Goal: Information Seeking & Learning: Check status

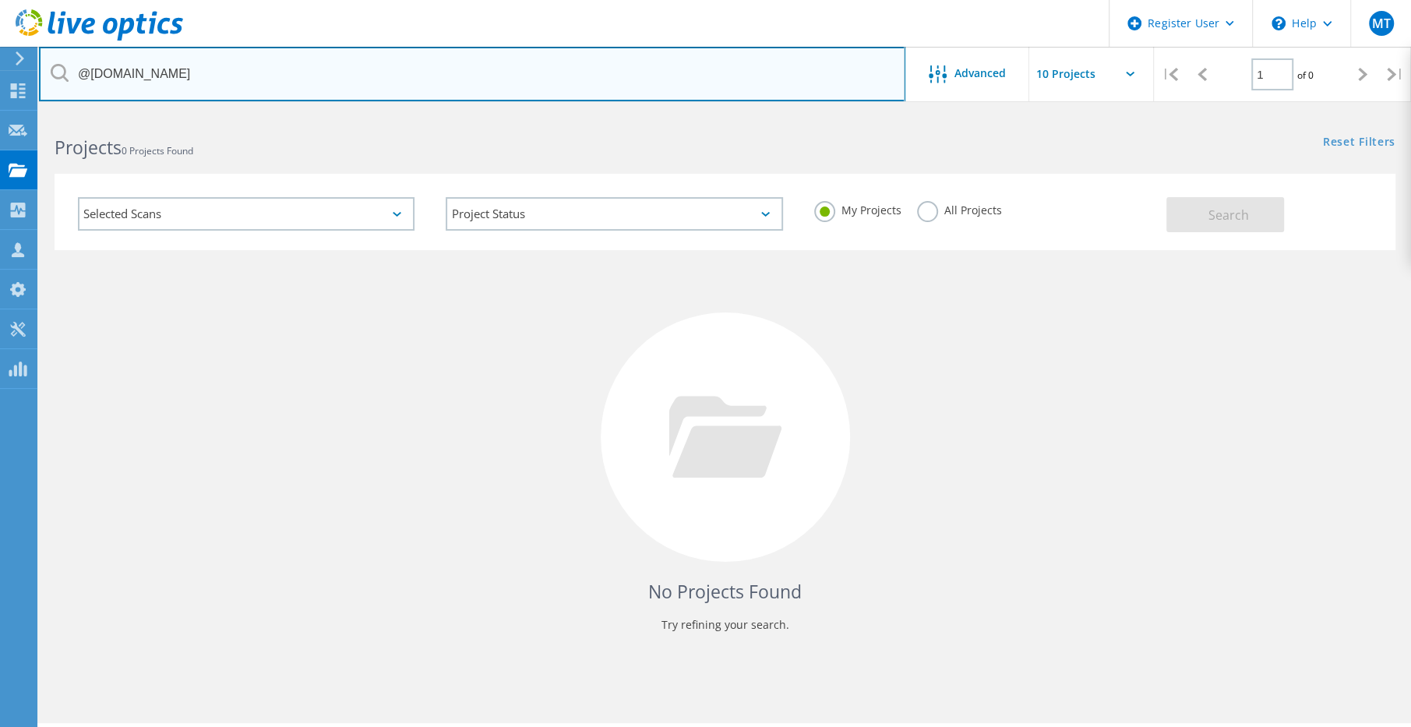
click at [329, 73] on input "@[DOMAIN_NAME]" at bounding box center [472, 74] width 866 height 55
type input "@[DOMAIN_NAME]"
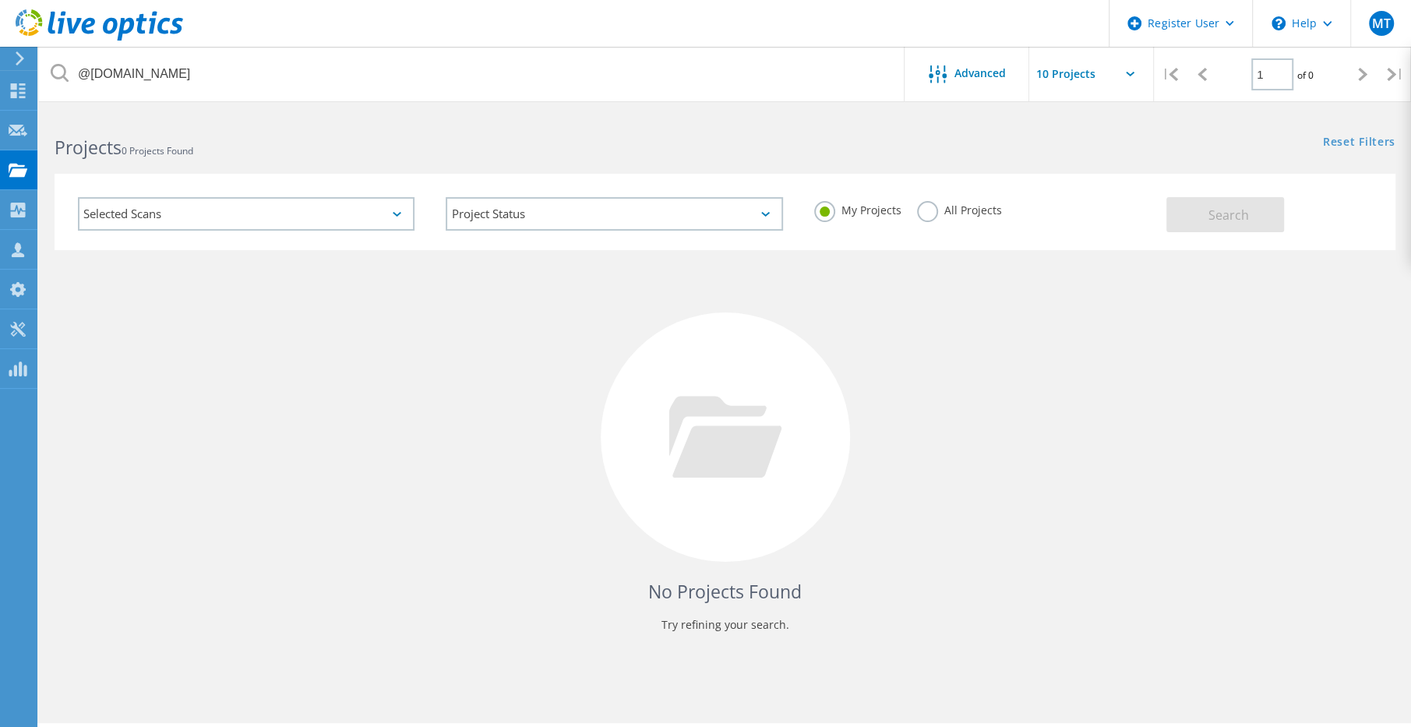
click at [932, 215] on label "All Projects" at bounding box center [959, 208] width 85 height 15
click at [0, 0] on input "All Projects" at bounding box center [0, 0] width 0 height 0
click at [1200, 213] on button "Search" at bounding box center [1225, 214] width 118 height 35
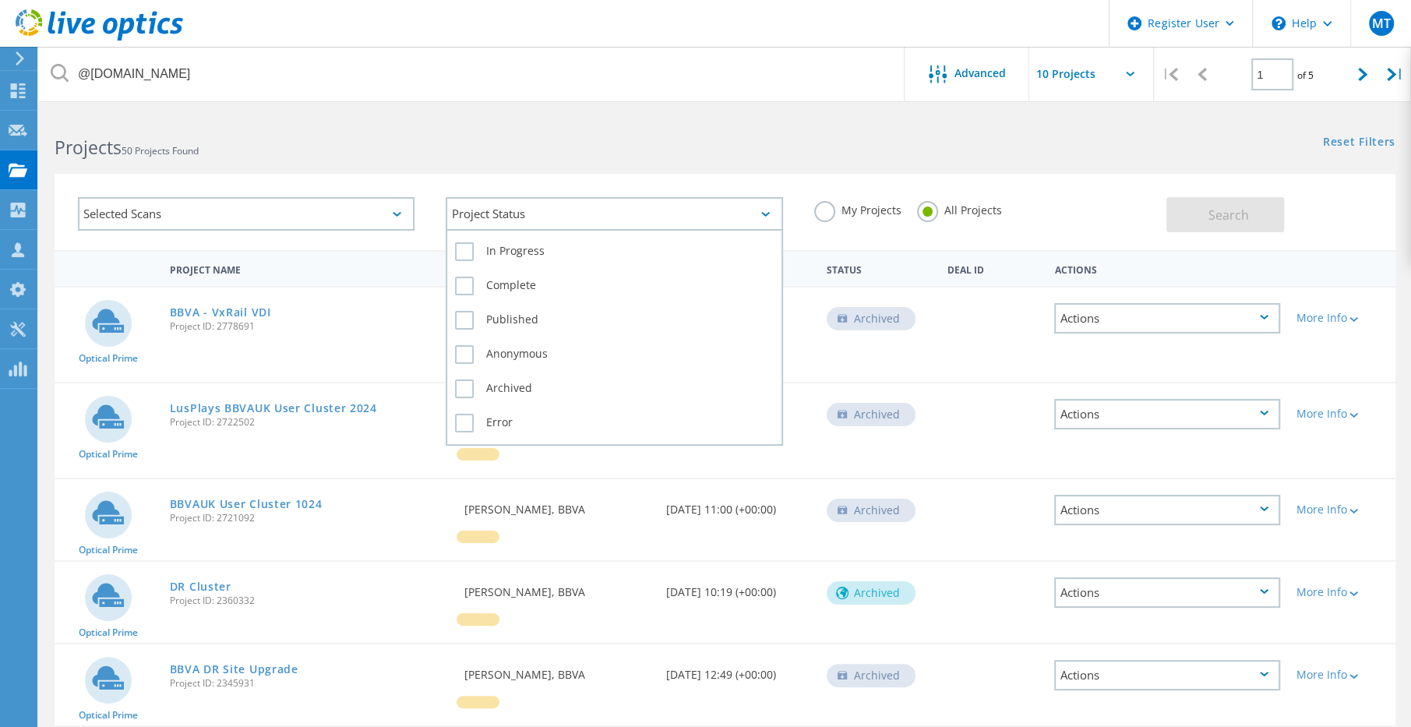
click at [606, 215] on div "Project Status" at bounding box center [614, 213] width 336 height 33
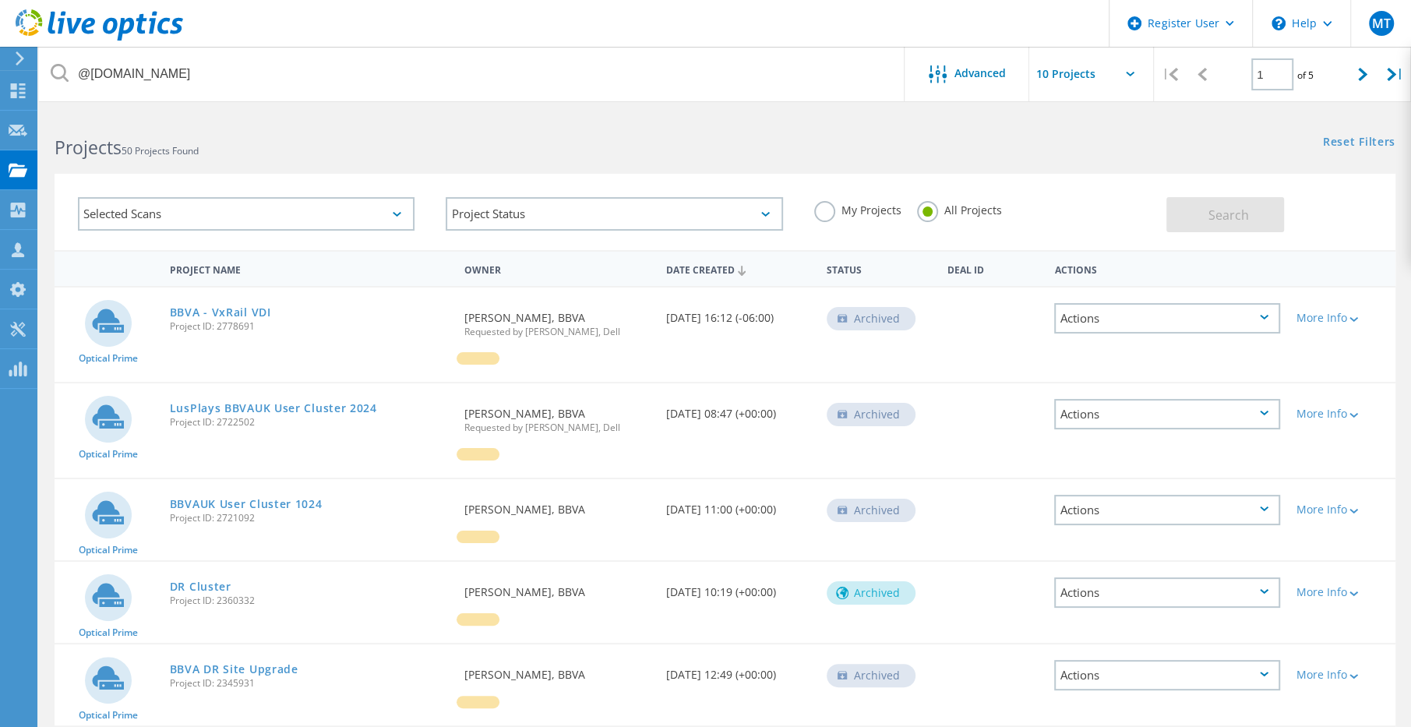
click at [384, 206] on div "Selected Scans" at bounding box center [246, 213] width 336 height 33
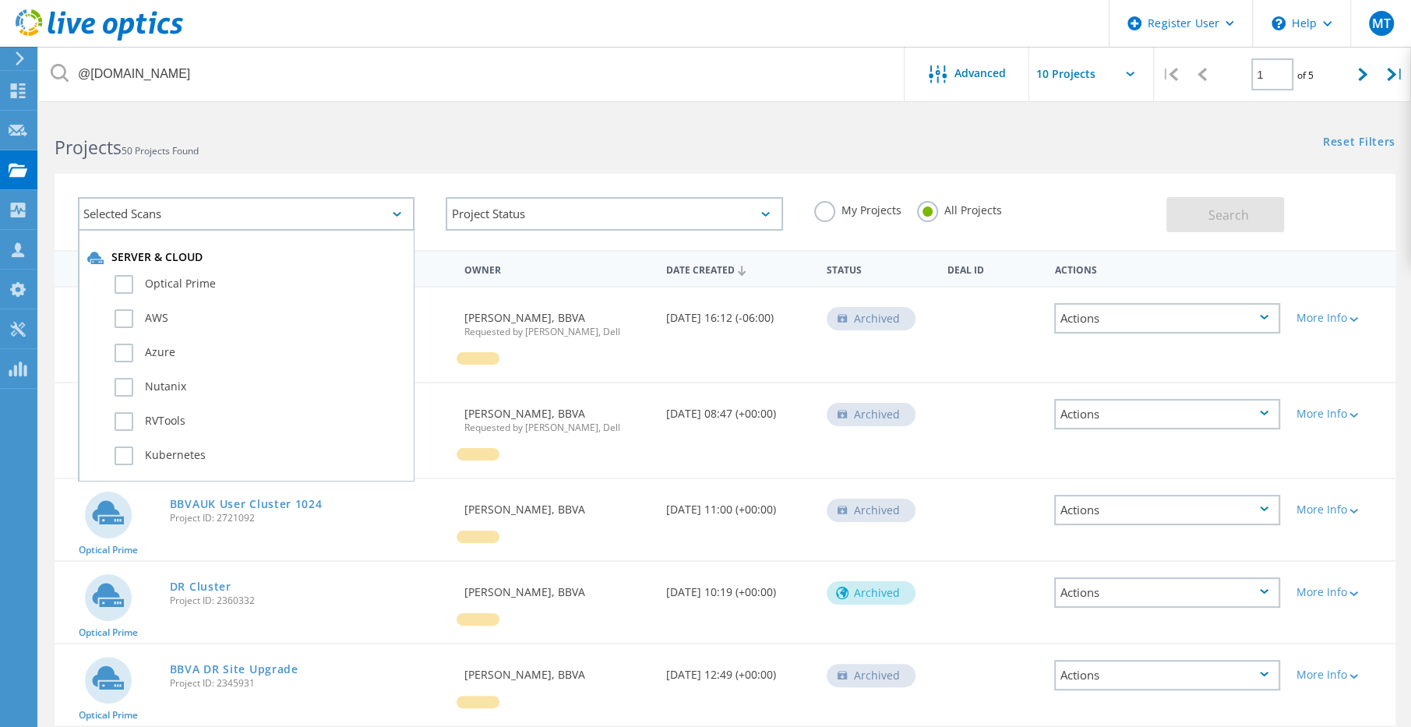
click at [304, 145] on h2 "Projects 50 Projects Found" at bounding box center [382, 148] width 654 height 26
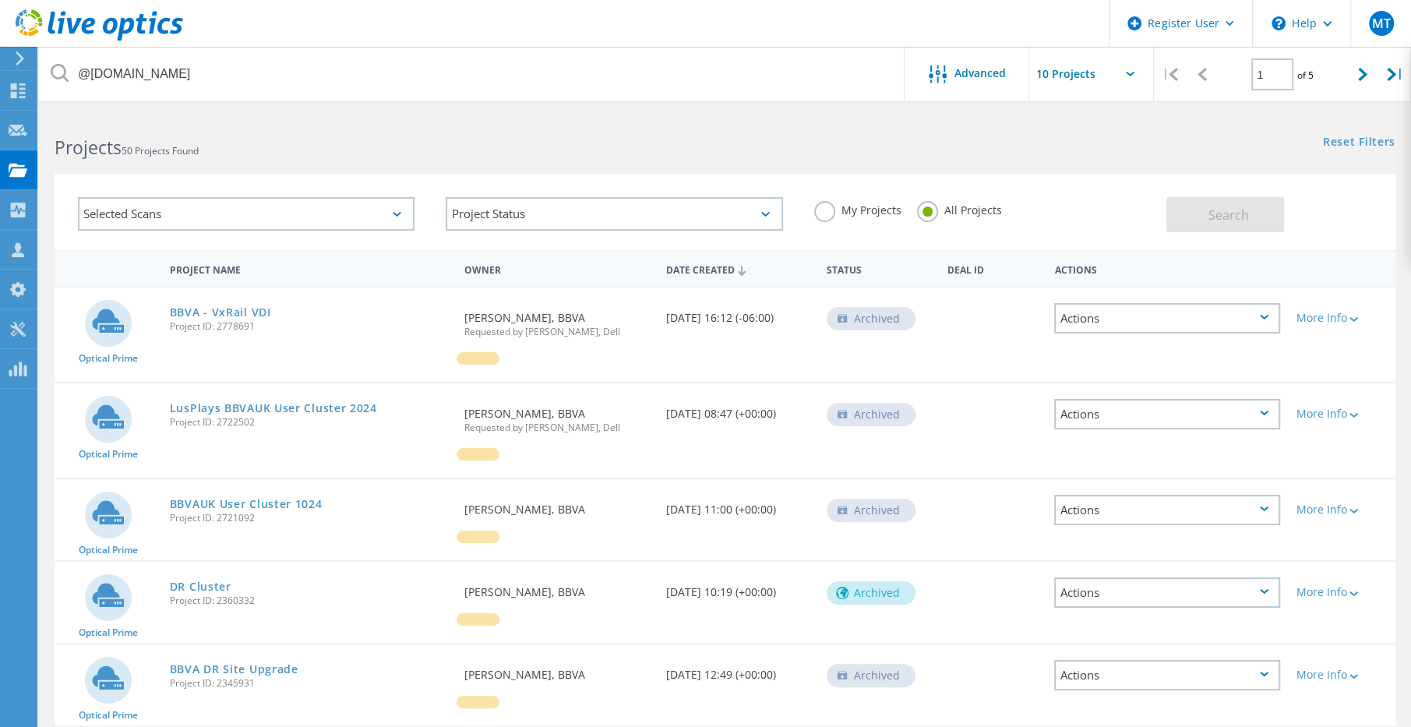
click at [1087, 66] on input "text" at bounding box center [1107, 74] width 156 height 55
click at [1093, 193] on div "Show 40 Projects" at bounding box center [1107, 192] width 154 height 26
type input "Show 40 Projects"
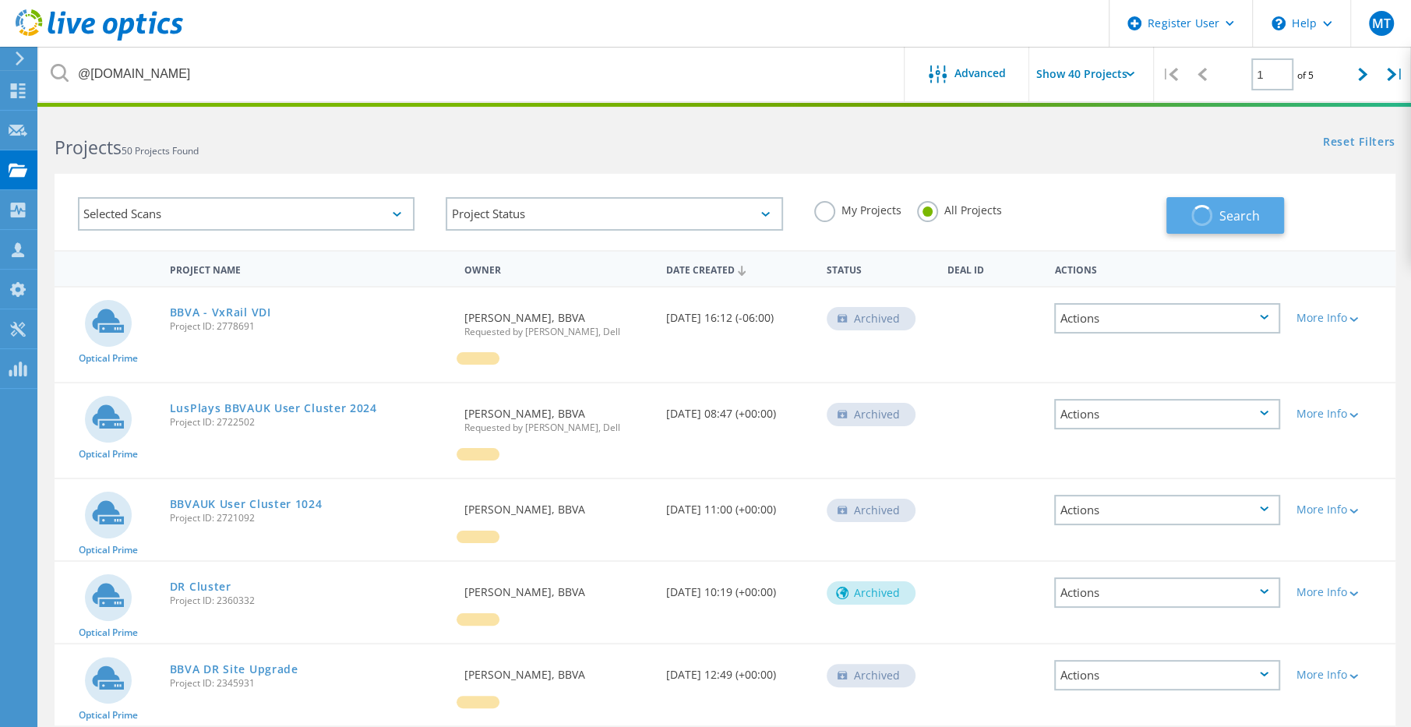
click at [1189, 218] on button "Search" at bounding box center [1225, 215] width 118 height 37
